Goal: Task Accomplishment & Management: Complete application form

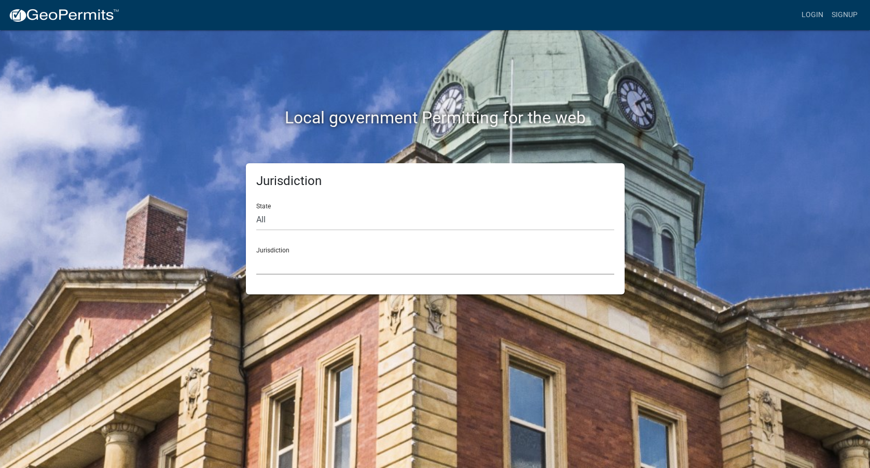
click at [294, 257] on select "[GEOGRAPHIC_DATA], [US_STATE] [GEOGRAPHIC_DATA], [US_STATE][PERSON_NAME][GEOGRA…" at bounding box center [435, 264] width 358 height 21
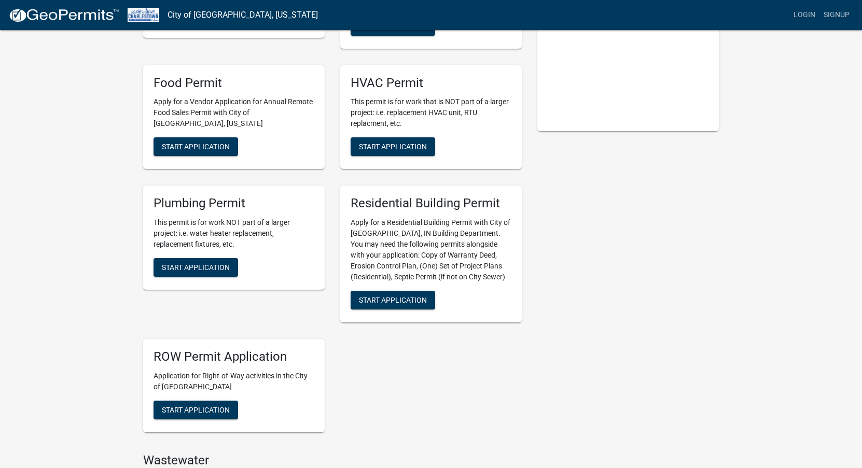
scroll to position [207, 0]
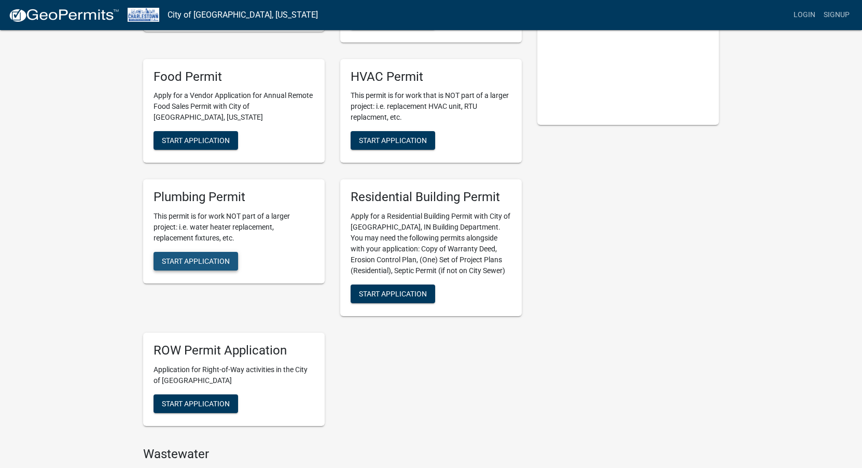
click at [201, 263] on span "Start Application" at bounding box center [196, 261] width 68 height 8
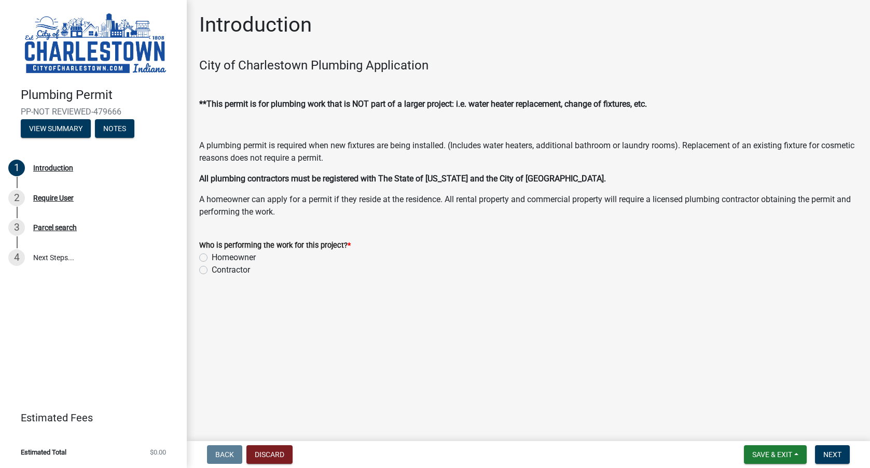
click at [241, 270] on label "Contractor" at bounding box center [231, 270] width 38 height 12
click at [218, 270] on input "Contractor" at bounding box center [215, 267] width 7 height 7
radio input "true"
click at [830, 446] on button "Next" at bounding box center [832, 454] width 35 height 19
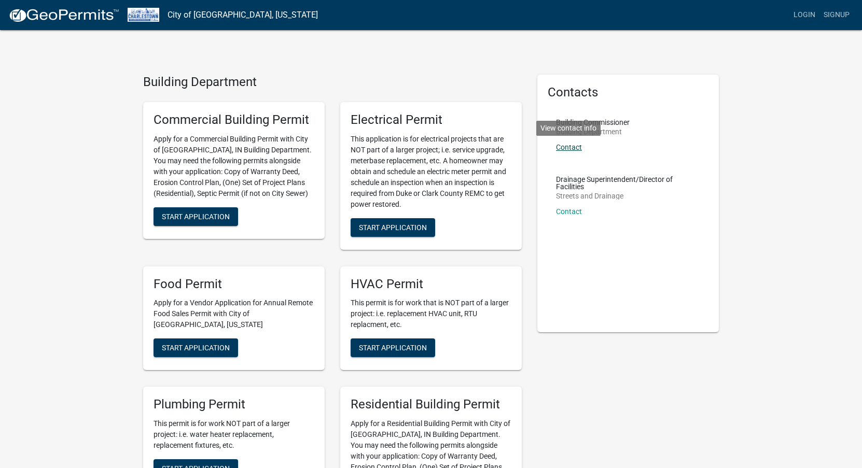
click at [570, 149] on link "Contact" at bounding box center [569, 147] width 26 height 8
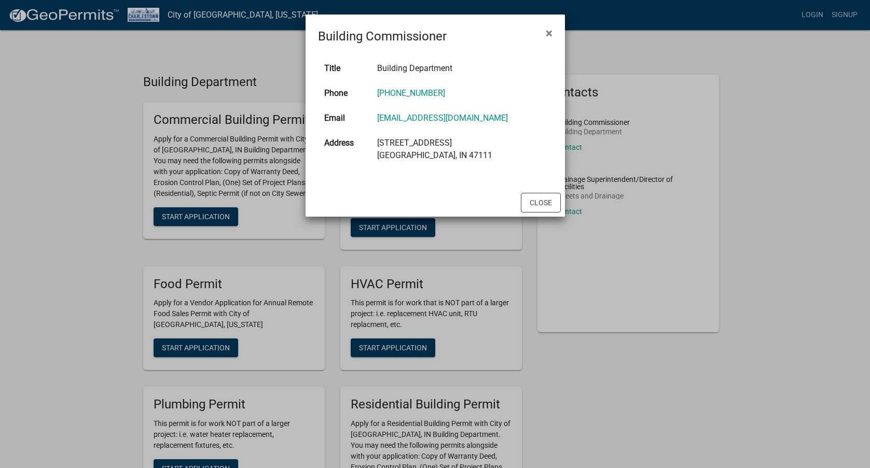
click at [253, 97] on ngb-modal-window "Building Commissioner × Title Building Department Phone [PHONE_NUMBER] Email [E…" at bounding box center [435, 234] width 870 height 468
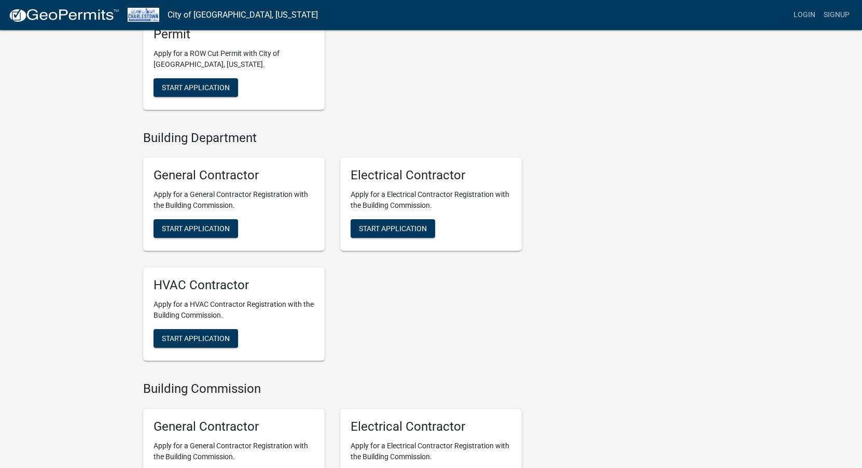
scroll to position [882, 0]
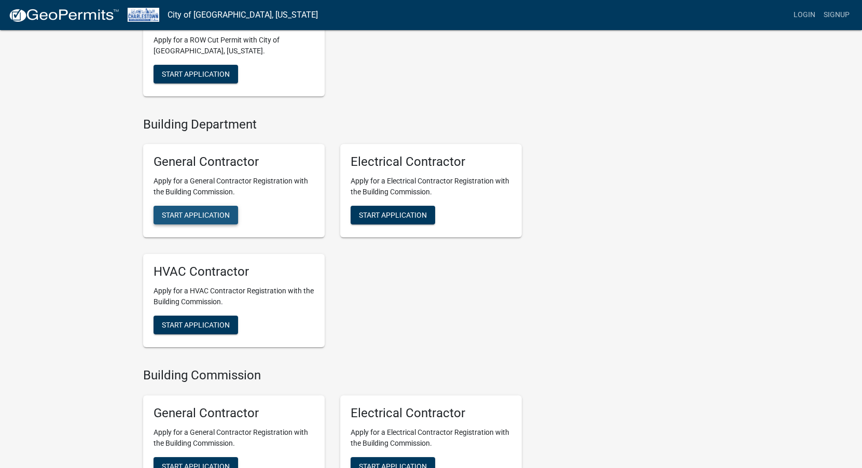
click at [200, 214] on span "Start Application" at bounding box center [196, 215] width 68 height 8
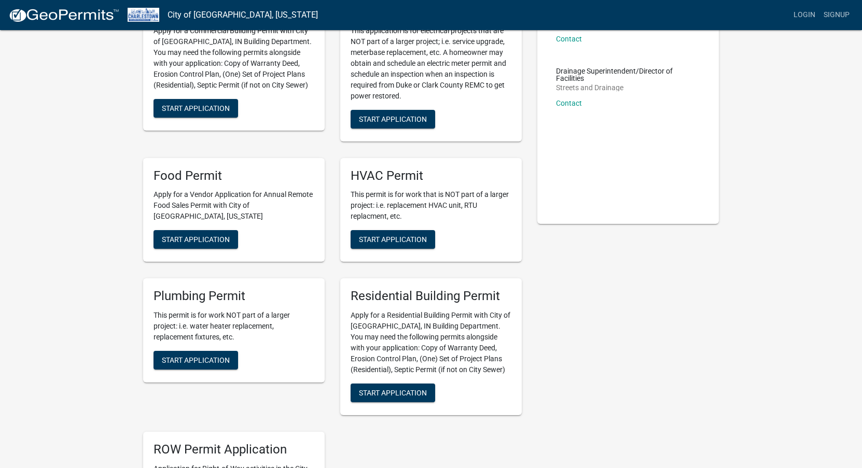
scroll to position [156, 0]
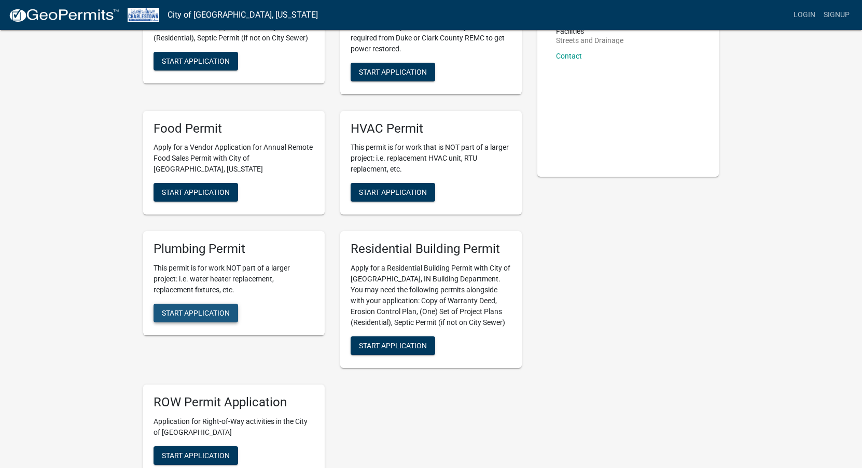
click at [171, 311] on span "Start Application" at bounding box center [196, 313] width 68 height 8
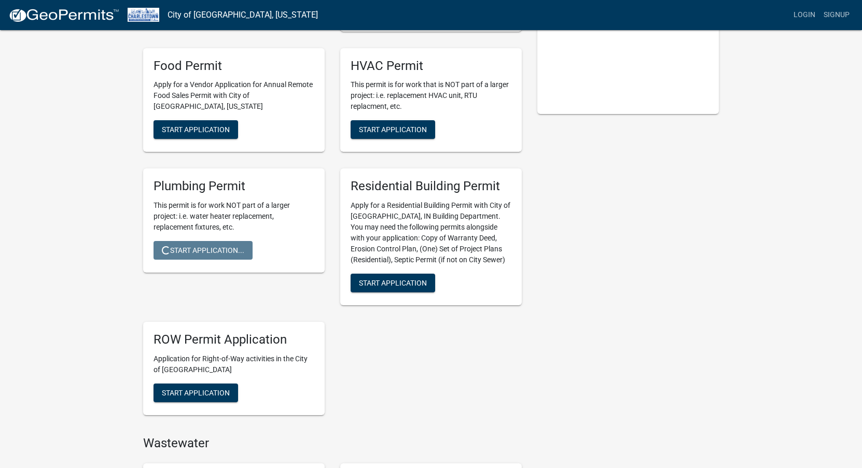
scroll to position [0, 0]
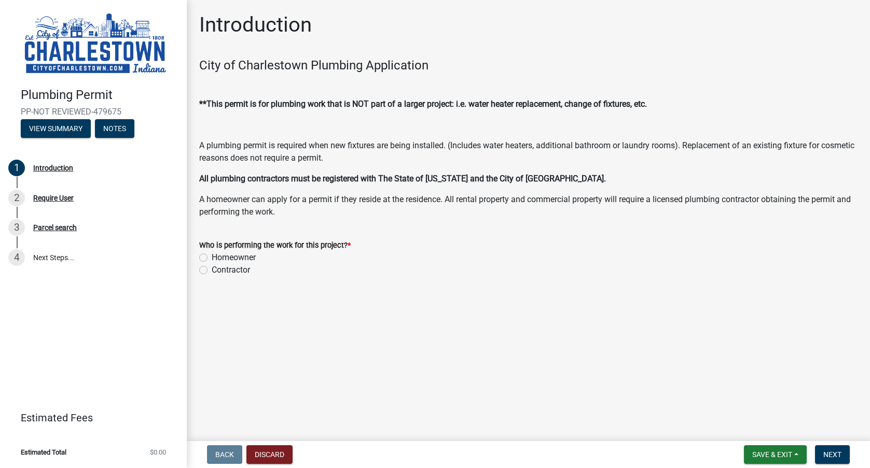
click at [212, 272] on label "Contractor" at bounding box center [231, 270] width 38 height 12
click at [212, 271] on input "Contractor" at bounding box center [215, 267] width 7 height 7
radio input "true"
click at [835, 451] on span "Next" at bounding box center [832, 455] width 18 height 8
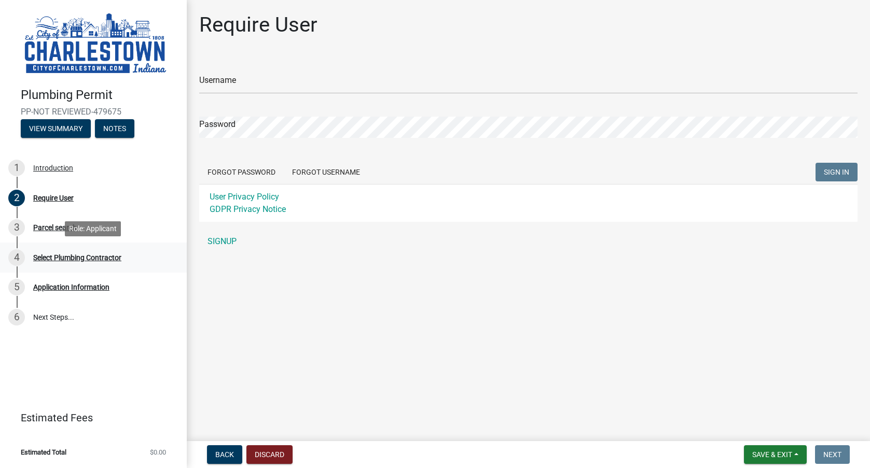
click at [92, 260] on div "Select Plumbing Contractor" at bounding box center [77, 257] width 88 height 7
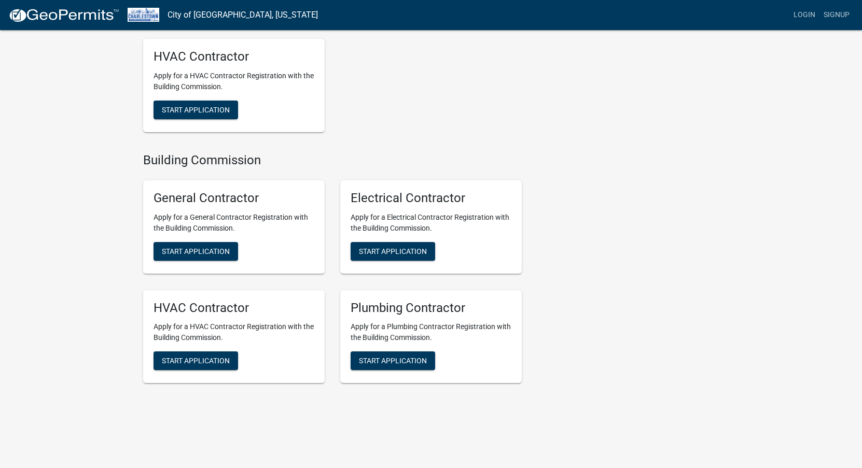
scroll to position [1101, 0]
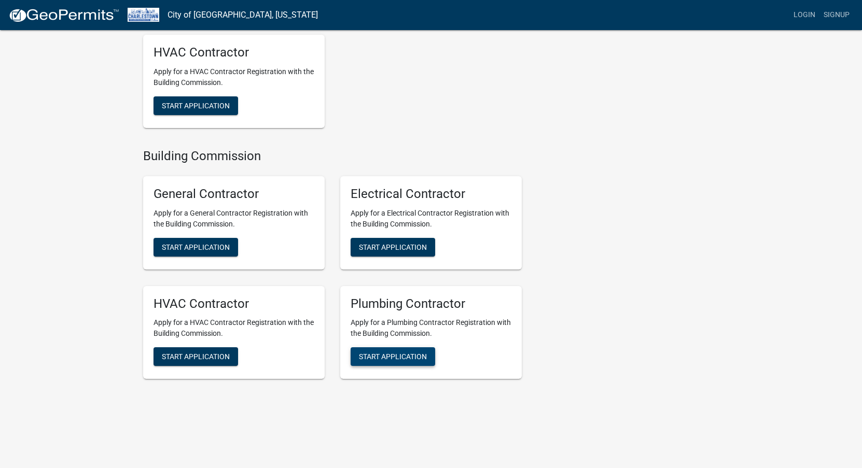
click at [388, 357] on span "Start Application" at bounding box center [393, 357] width 68 height 8
